Goal: Transaction & Acquisition: Purchase product/service

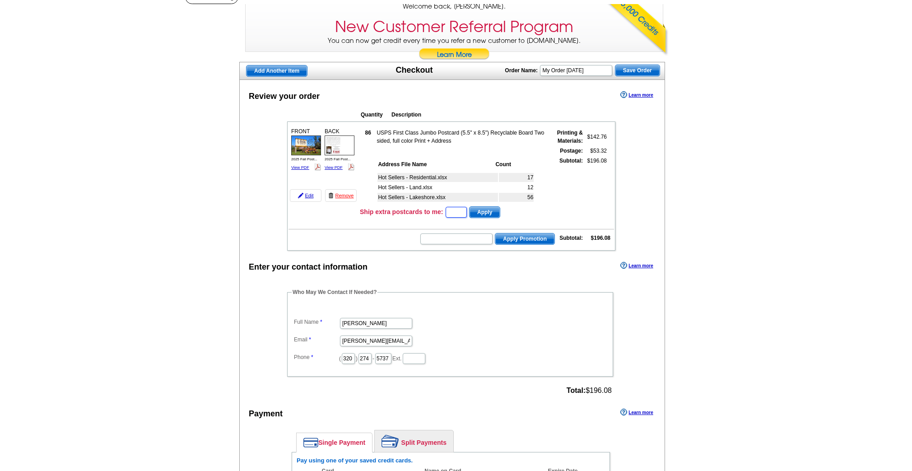
click at [450, 215] on input "text" at bounding box center [456, 212] width 21 height 11
type input "10"
click at [485, 209] on span "Apply" at bounding box center [485, 211] width 30 height 11
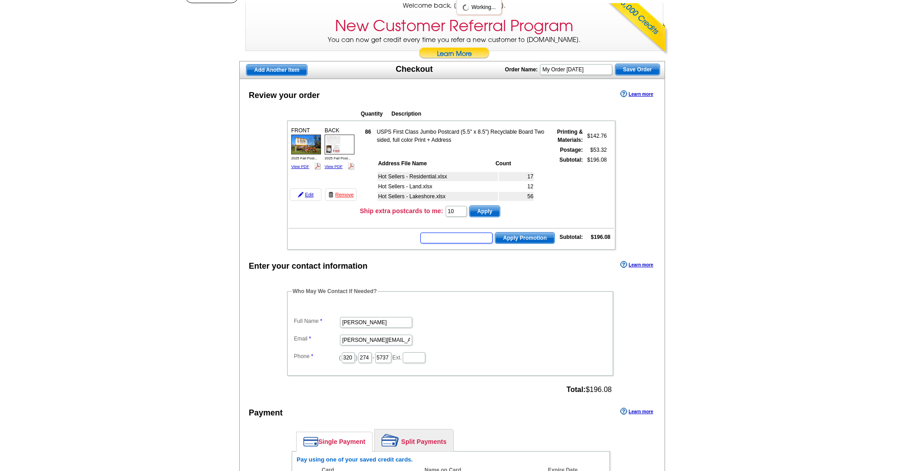
scroll to position [73, 0]
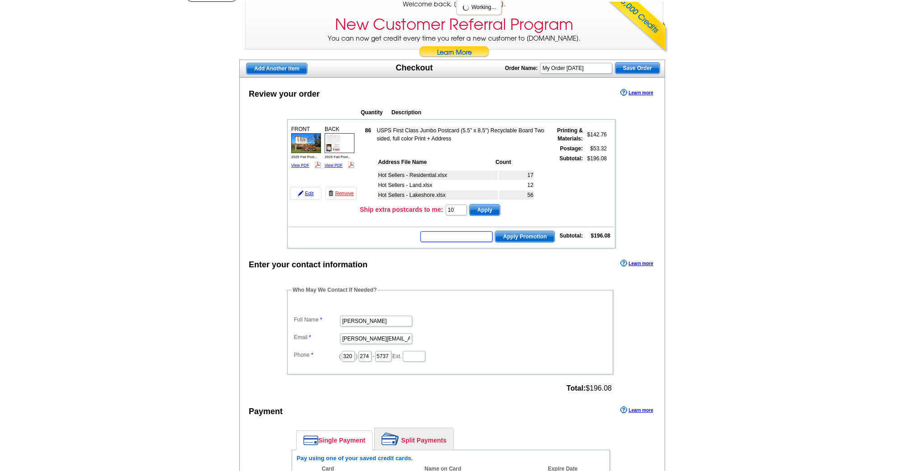
click at [458, 234] on input "text" at bounding box center [456, 236] width 72 height 11
type input "SAVE40"
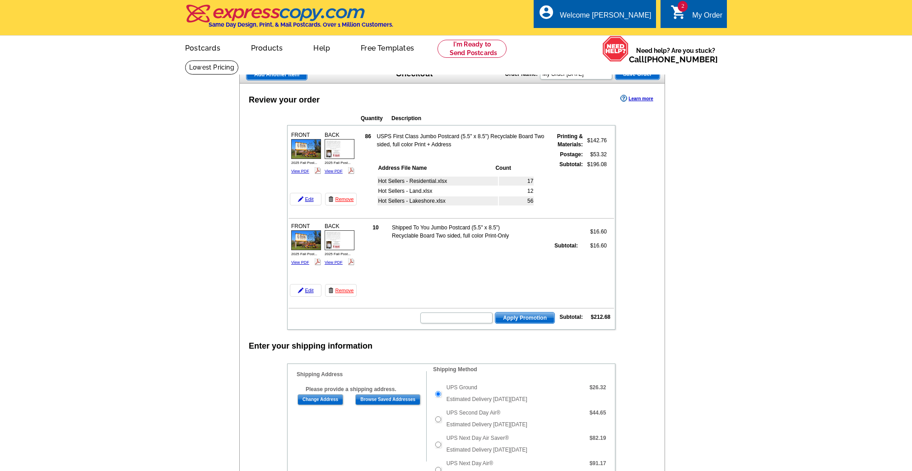
scroll to position [73, 0]
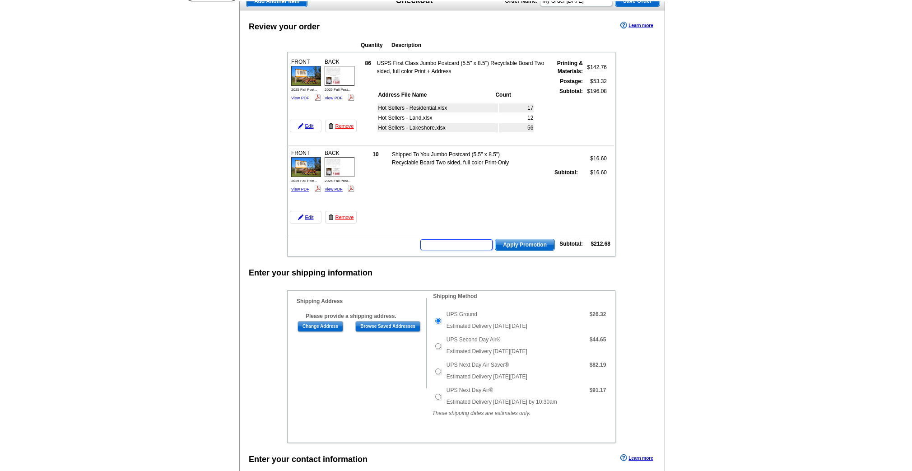
click at [464, 241] on input "text" at bounding box center [456, 244] width 72 height 11
click at [462, 244] on input "text" at bounding box center [456, 244] width 72 height 11
type input "save40"
click at [495, 239] on button "Apply Promotion" at bounding box center [525, 245] width 60 height 12
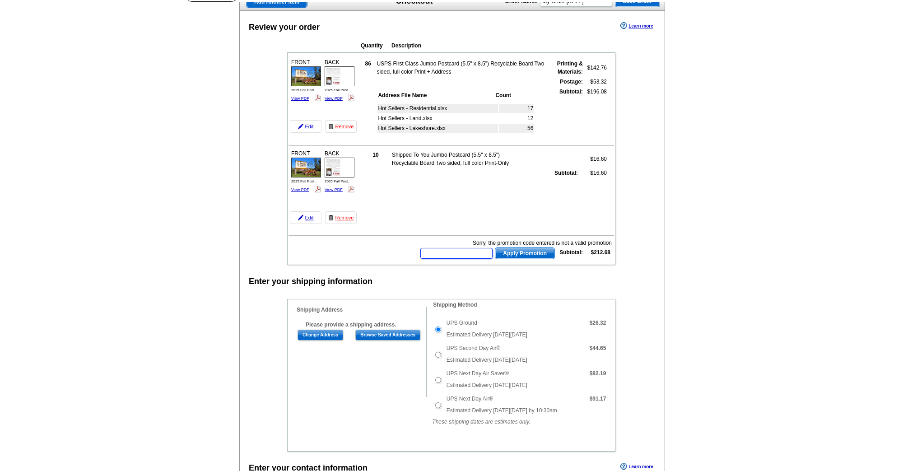
click at [472, 256] on input "text" at bounding box center [456, 253] width 72 height 11
type input "hurry40"
click at [530, 250] on span "Apply Promotion" at bounding box center [524, 253] width 59 height 11
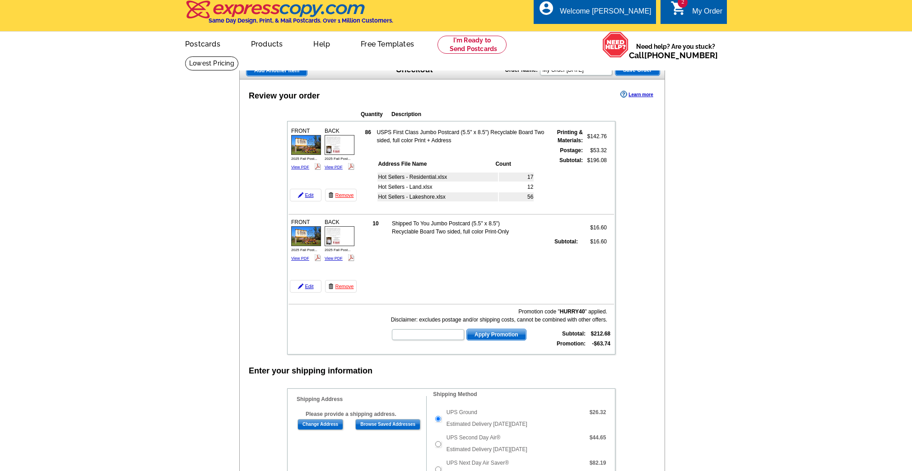
scroll to position [5, 0]
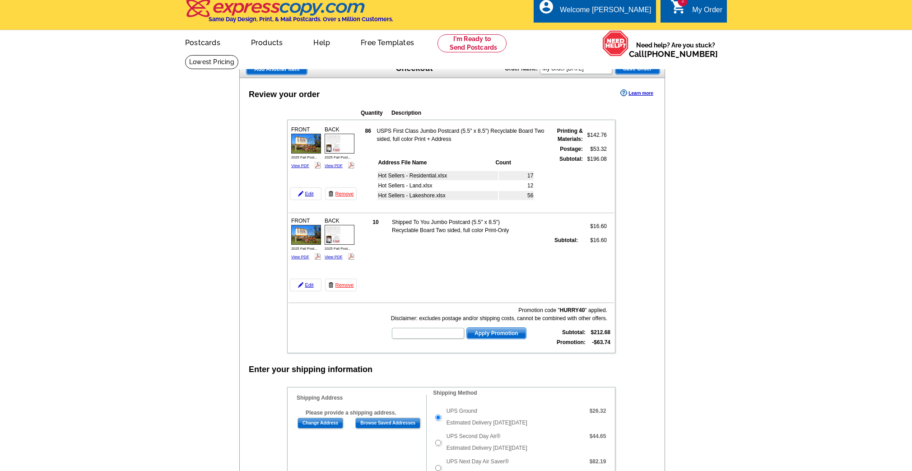
click at [638, 70] on span "Save Order" at bounding box center [638, 68] width 44 height 11
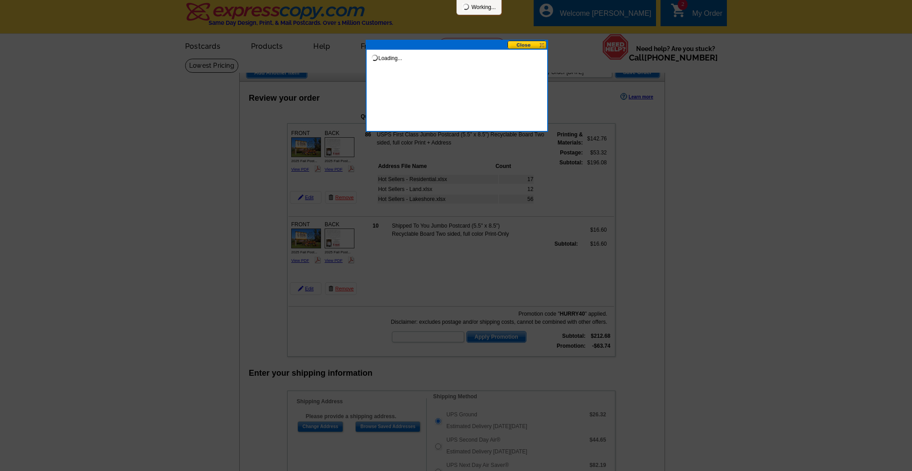
scroll to position [0, 0]
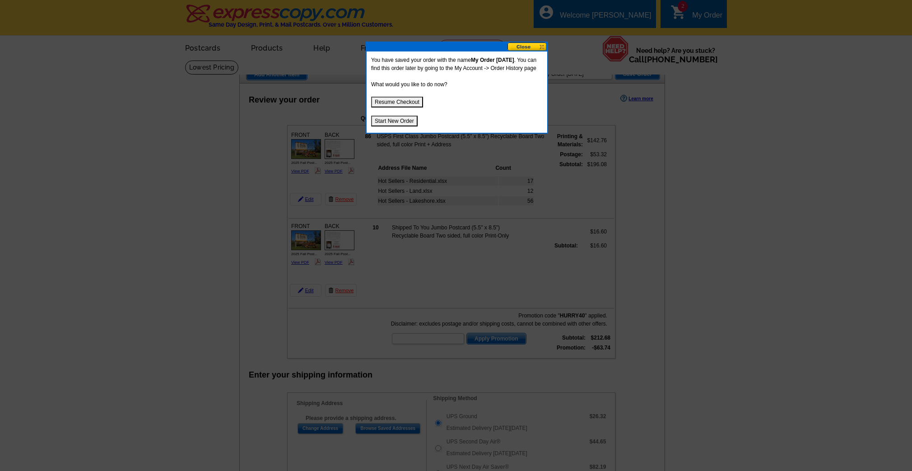
click at [530, 47] on button at bounding box center [528, 46] width 40 height 9
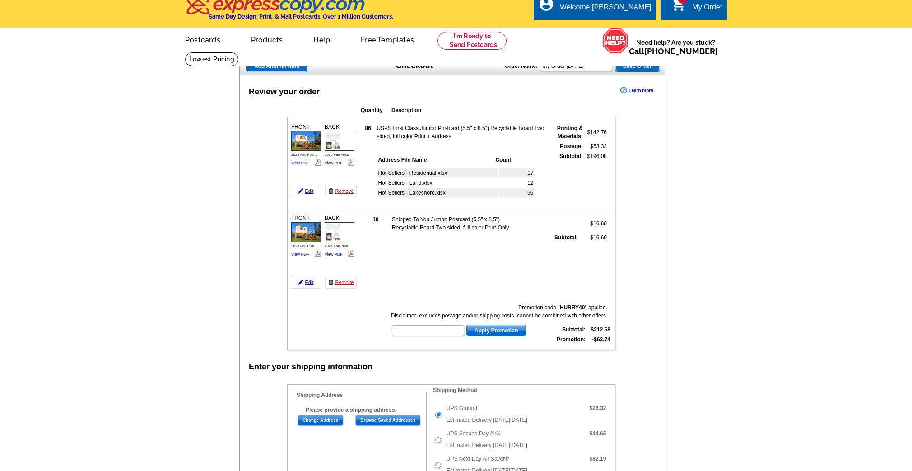
scroll to position [5, 0]
